Goal: Task Accomplishment & Management: Manage account settings

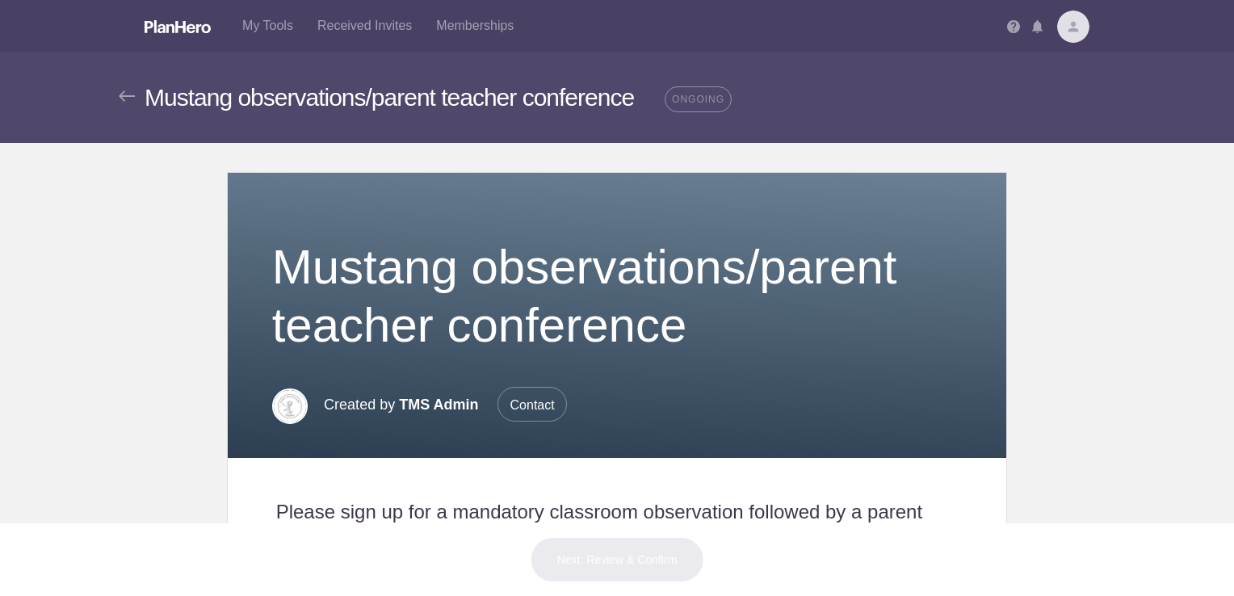
scroll to position [607, 0]
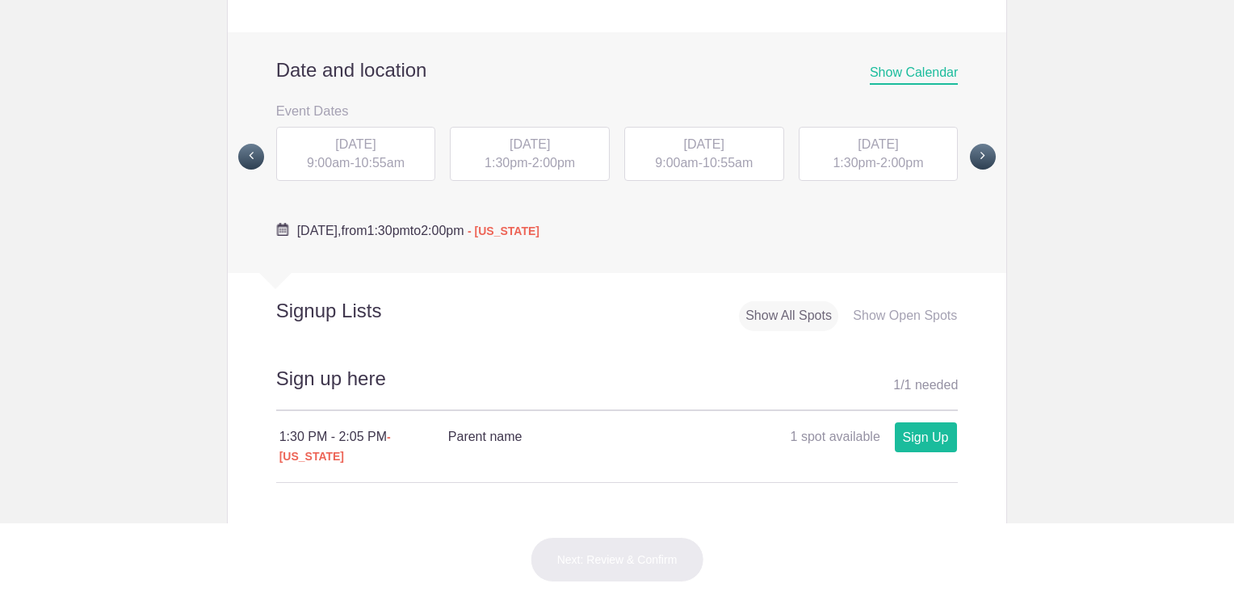
click at [245, 149] on span at bounding box center [251, 157] width 26 height 26
click at [356, 137] on span "[DATE]" at bounding box center [355, 144] width 40 height 14
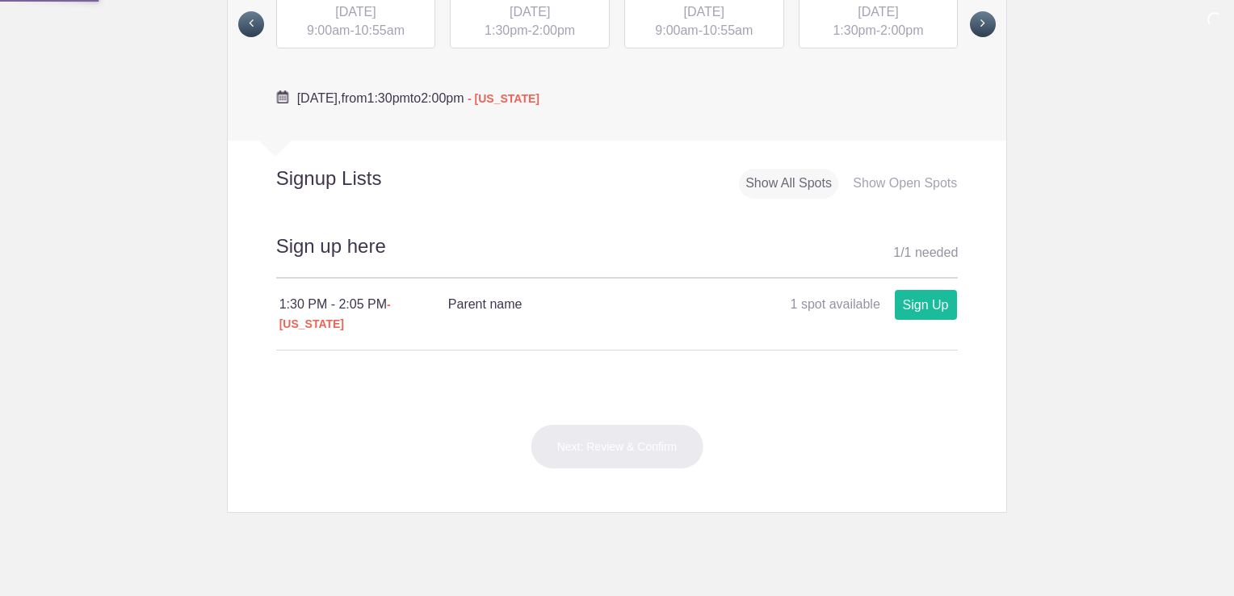
scroll to position [743, 0]
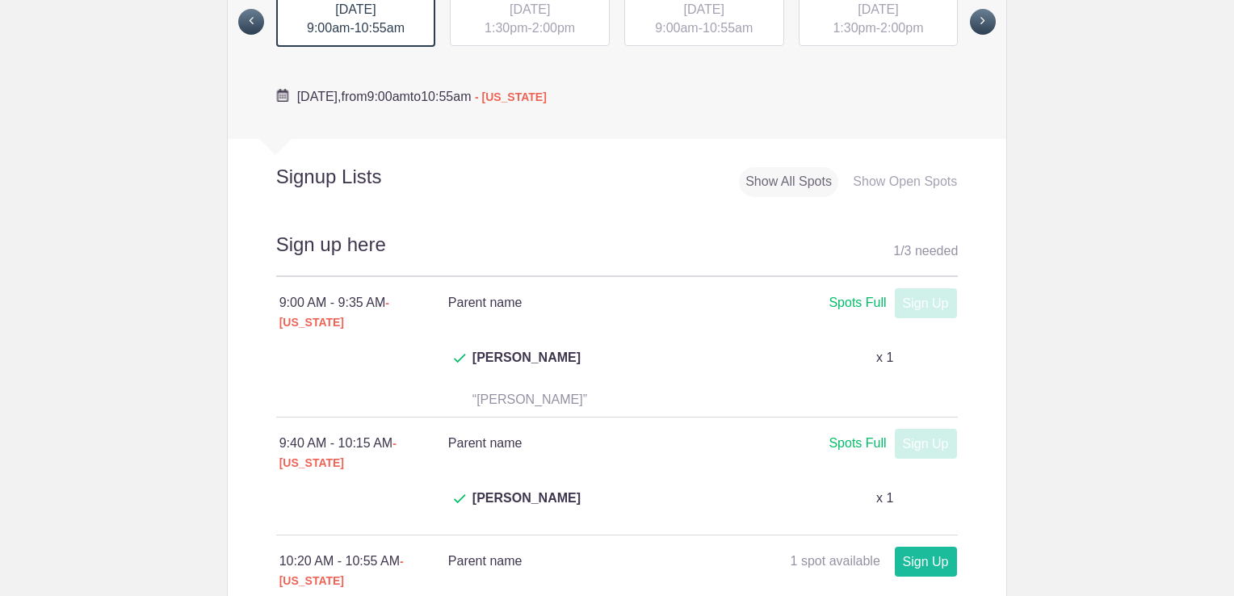
click at [523, 34] on div "[DATE] 1:30pm - 2:00pm" at bounding box center [530, 19] width 160 height 55
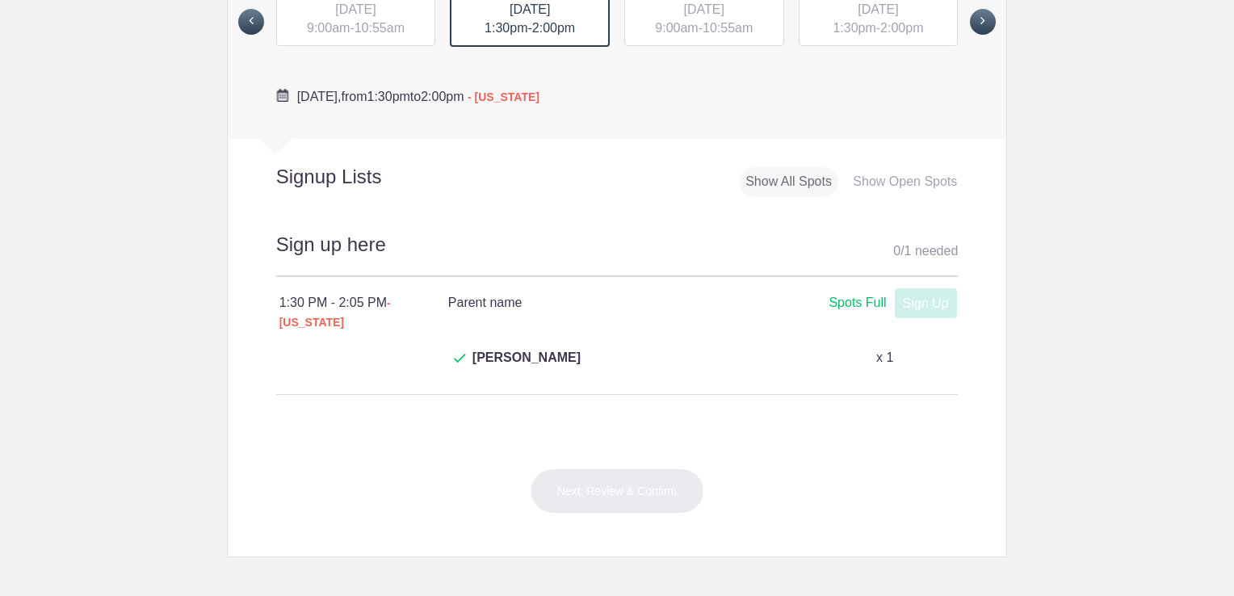
click at [643, 32] on div "[DATE] 9:00am - 10:55am" at bounding box center [704, 19] width 160 height 55
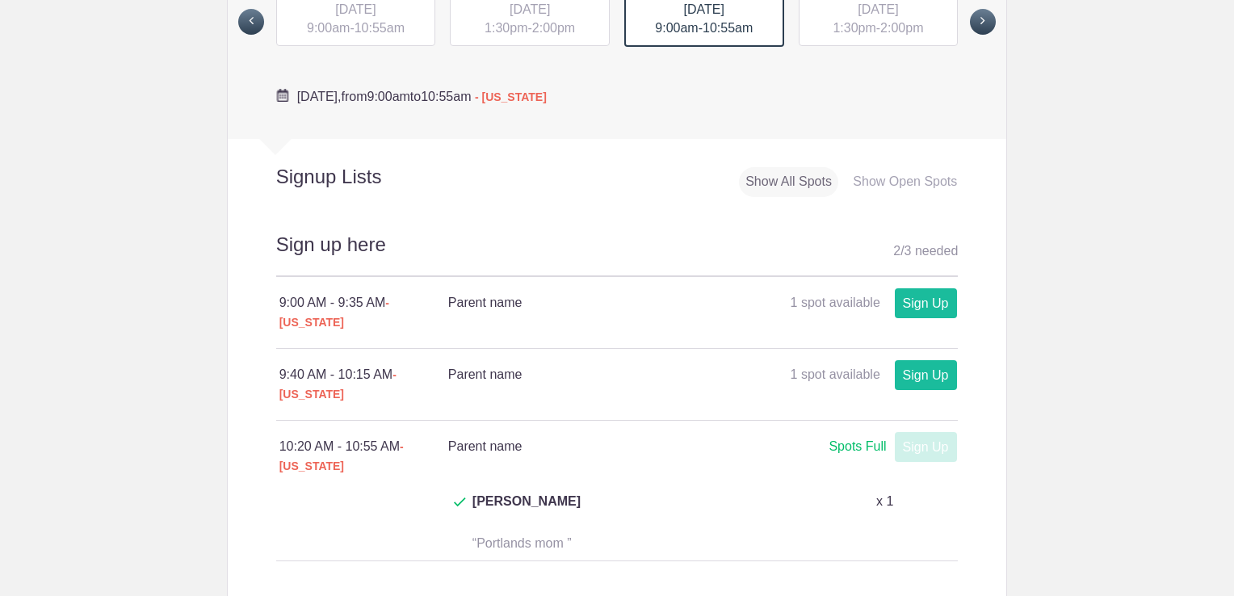
click at [833, 23] on span "1:30pm" at bounding box center [854, 28] width 43 height 14
click at [863, 27] on span "1:30pm" at bounding box center [854, 28] width 43 height 14
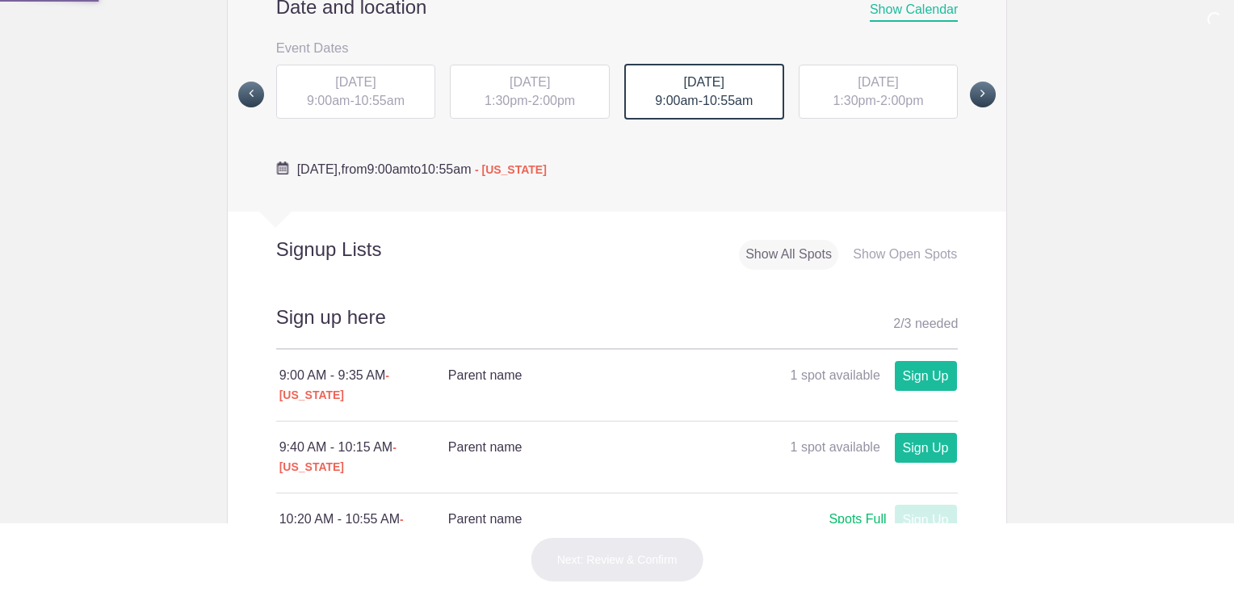
scroll to position [669, 0]
click at [876, 73] on div "[DATE] 1:30pm - 2:00pm" at bounding box center [879, 93] width 160 height 55
click at [970, 95] on span at bounding box center [983, 96] width 26 height 26
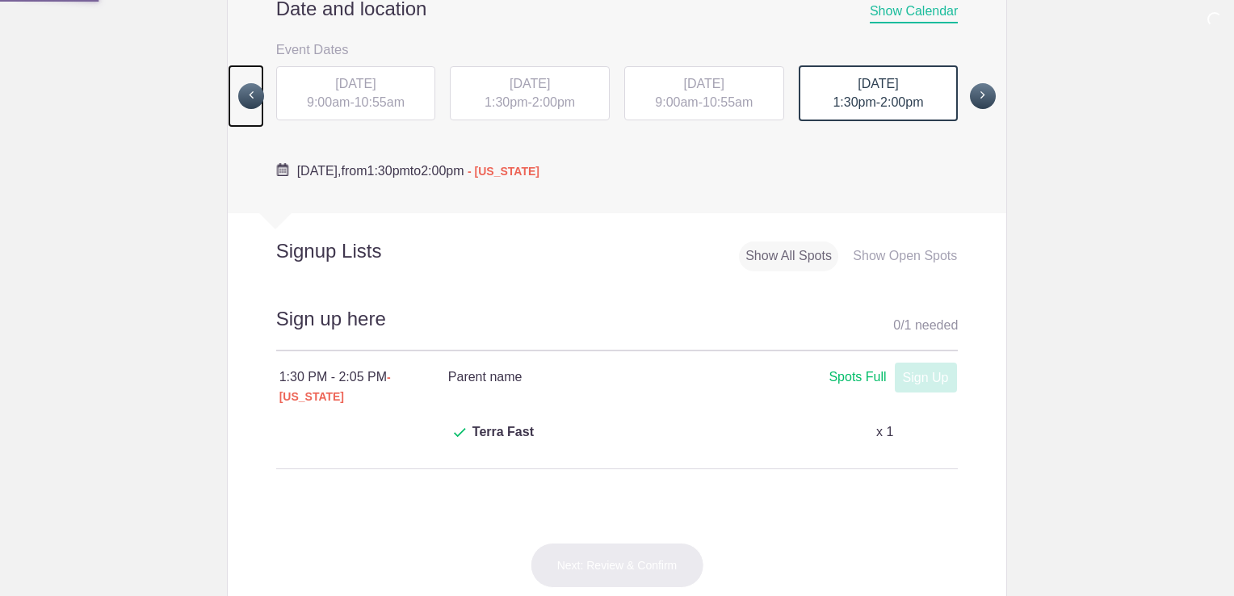
click at [241, 86] on span at bounding box center [251, 96] width 26 height 26
click at [972, 99] on span at bounding box center [983, 96] width 26 height 26
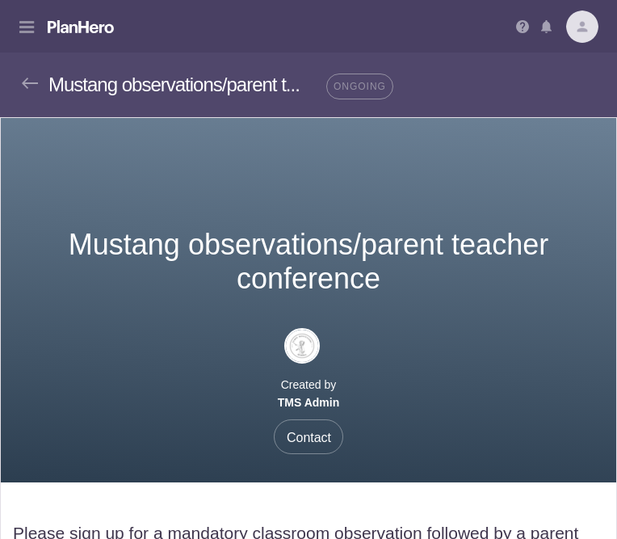
select select "#event_date_226232"
